Goal: Obtain resource: Download file/media

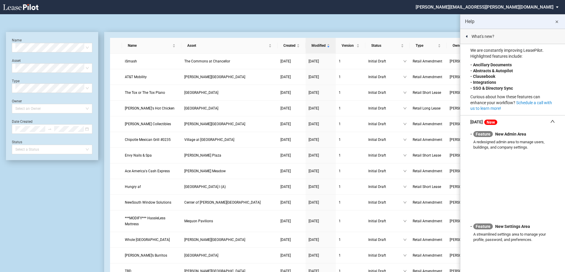
click at [555, 22] on md-icon "close" at bounding box center [557, 21] width 7 height 7
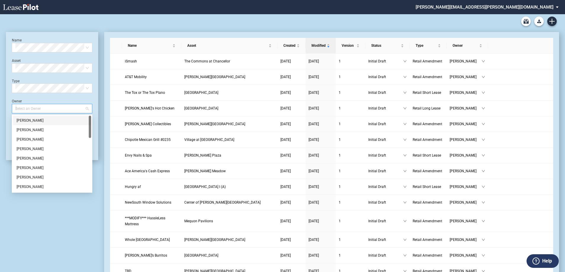
click at [49, 108] on div at bounding box center [49, 108] width 73 height 8
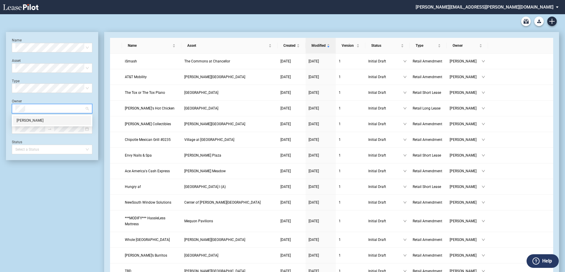
click at [36, 120] on div "[PERSON_NAME]" at bounding box center [52, 121] width 71 height 6
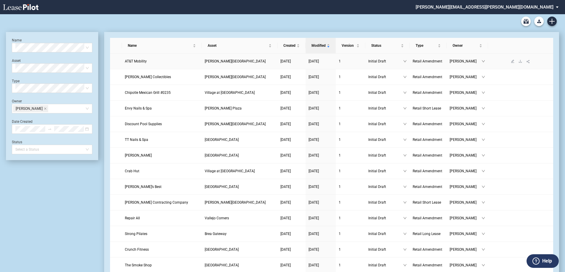
click at [131, 62] on span "AT&T Mobility" at bounding box center [136, 61] width 22 height 4
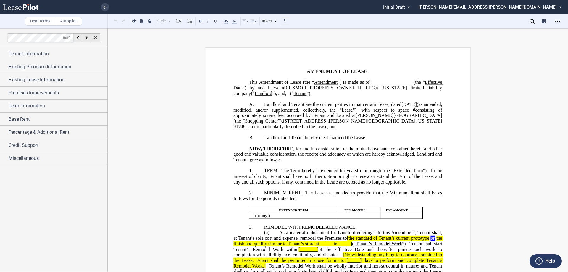
click at [556, 25] on div "Open Lease options menu" at bounding box center [557, 21] width 9 height 9
click at [504, 34] on div "Download" at bounding box center [524, 31] width 72 height 5
